Goal: Check status: Check status

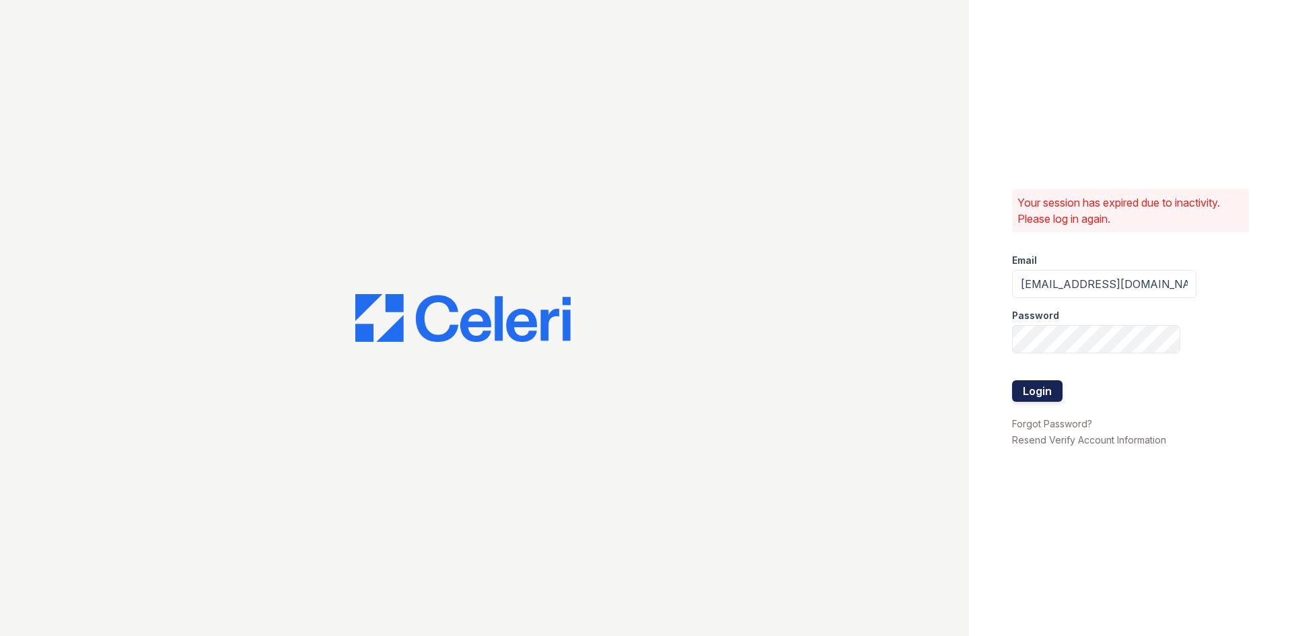
click at [1016, 385] on button "Login" at bounding box center [1037, 391] width 50 height 22
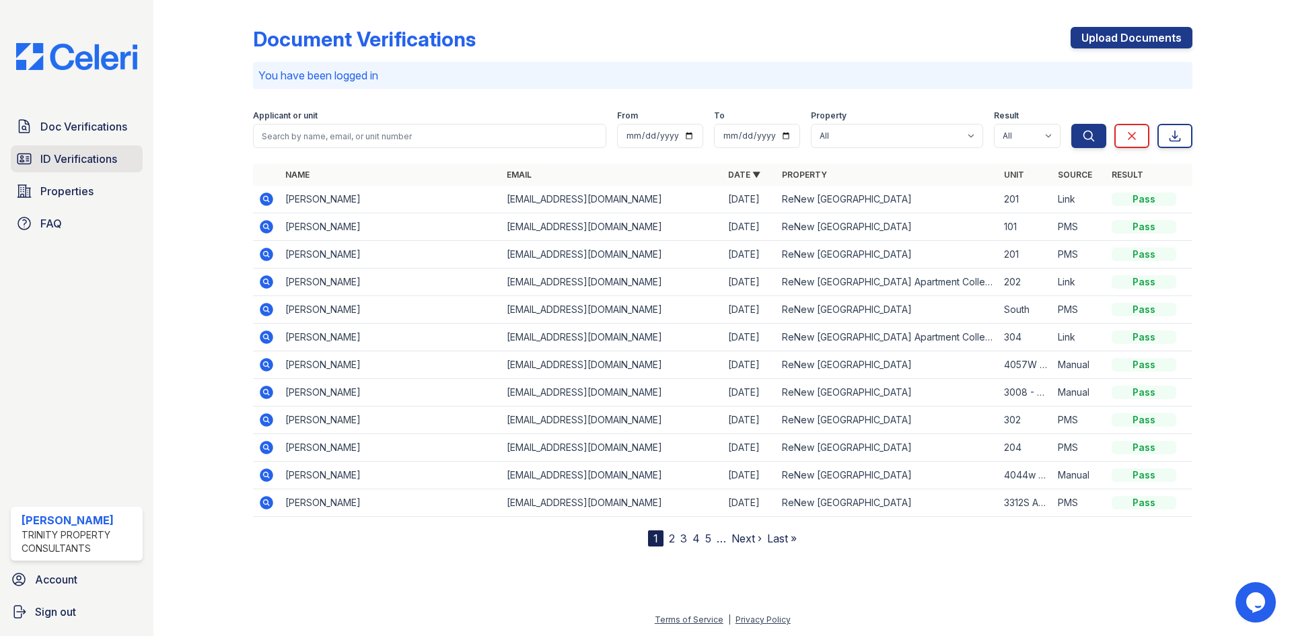
click at [85, 159] on span "ID Verifications" at bounding box center [78, 159] width 77 height 16
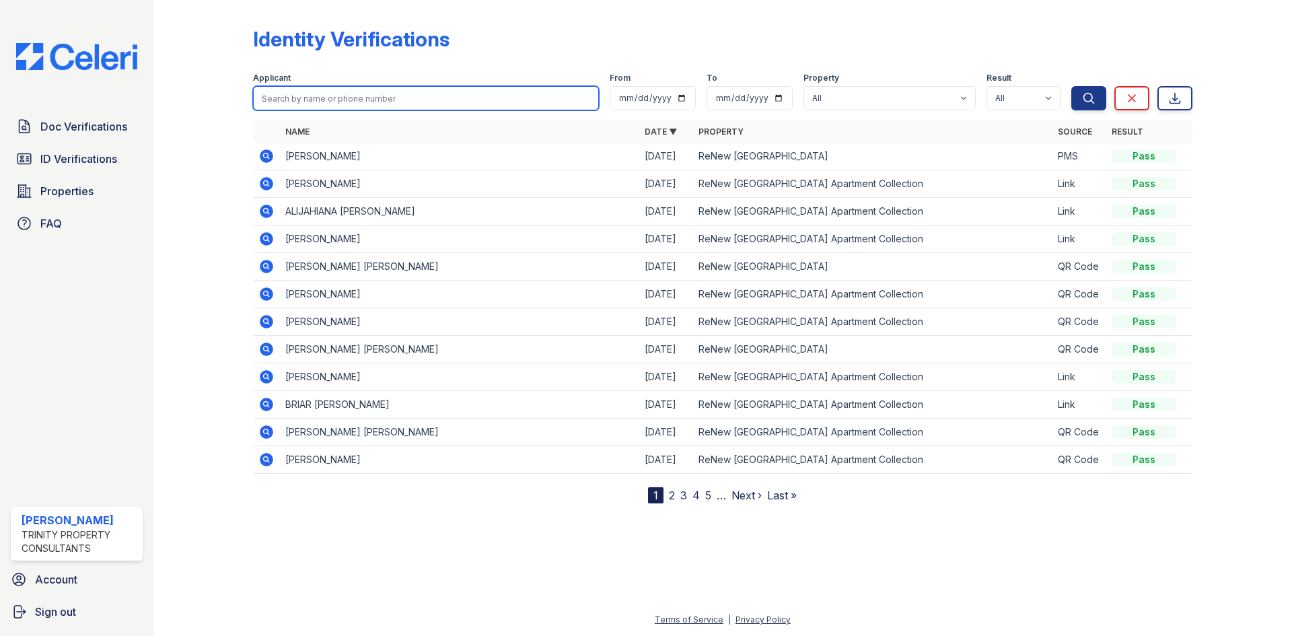
click at [347, 106] on input "search" at bounding box center [426, 98] width 346 height 24
type input "mccowen"
click at [1071, 86] on button "Search" at bounding box center [1088, 98] width 35 height 24
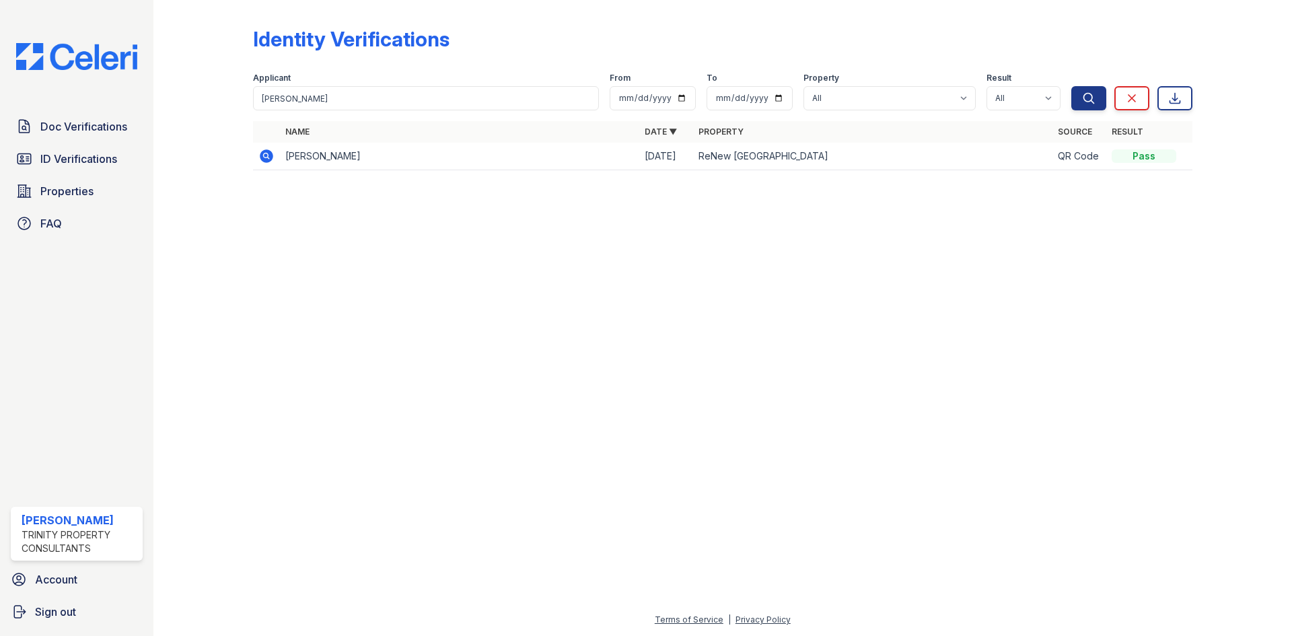
click at [268, 156] on icon at bounding box center [266, 156] width 16 height 16
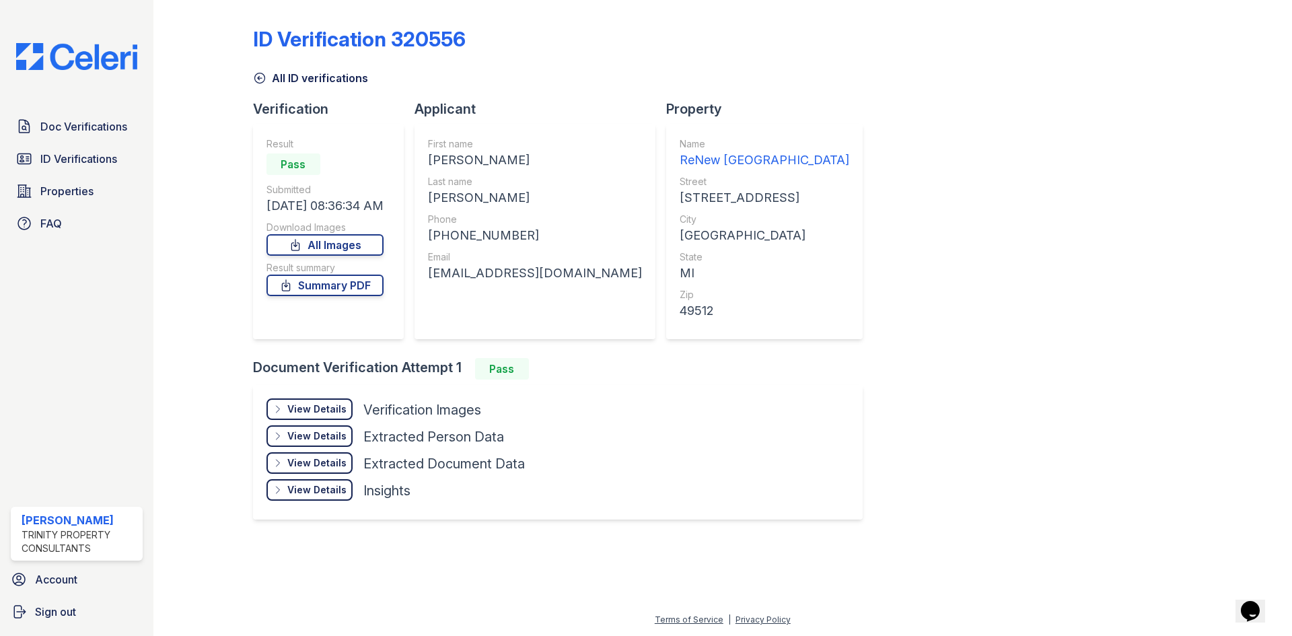
click at [207, 136] on div at bounding box center [214, 271] width 78 height 533
click at [73, 175] on div "Doc Verifications ID Verifications Properties FAQ" at bounding box center [76, 175] width 143 height 124
click at [81, 158] on span "ID Verifications" at bounding box center [78, 159] width 77 height 16
